Goal: Find specific page/section: Find specific page/section

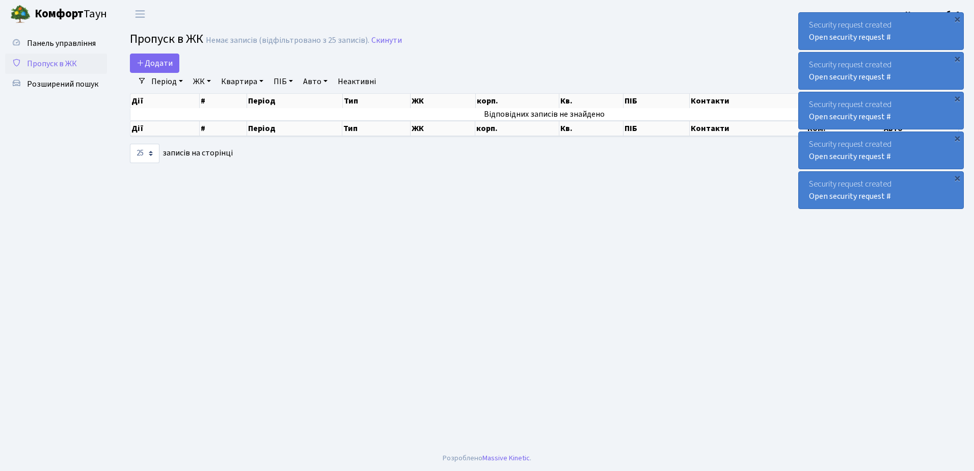
select select "25"
click at [60, 83] on span "Розширений пошук" at bounding box center [62, 83] width 71 height 11
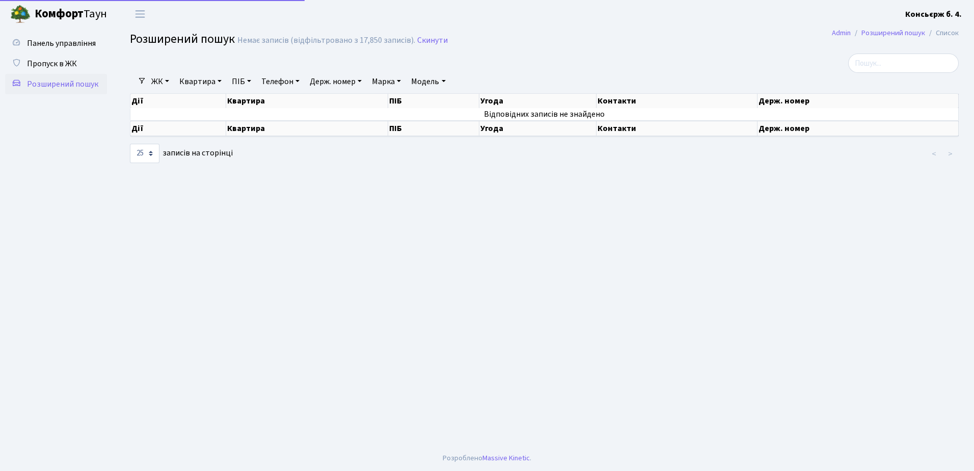
select select "25"
click at [57, 62] on span "Пропуск в ЖК" at bounding box center [52, 63] width 50 height 11
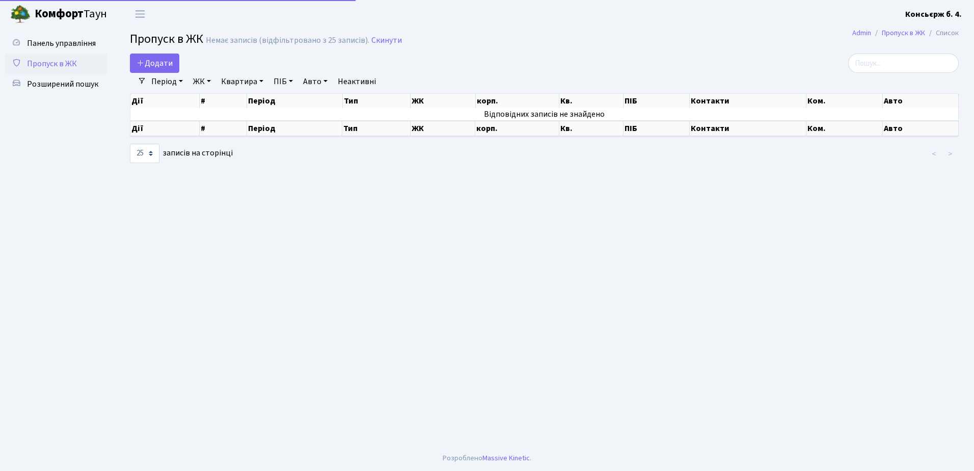
select select "25"
